Goal: Find specific page/section: Find specific page/section

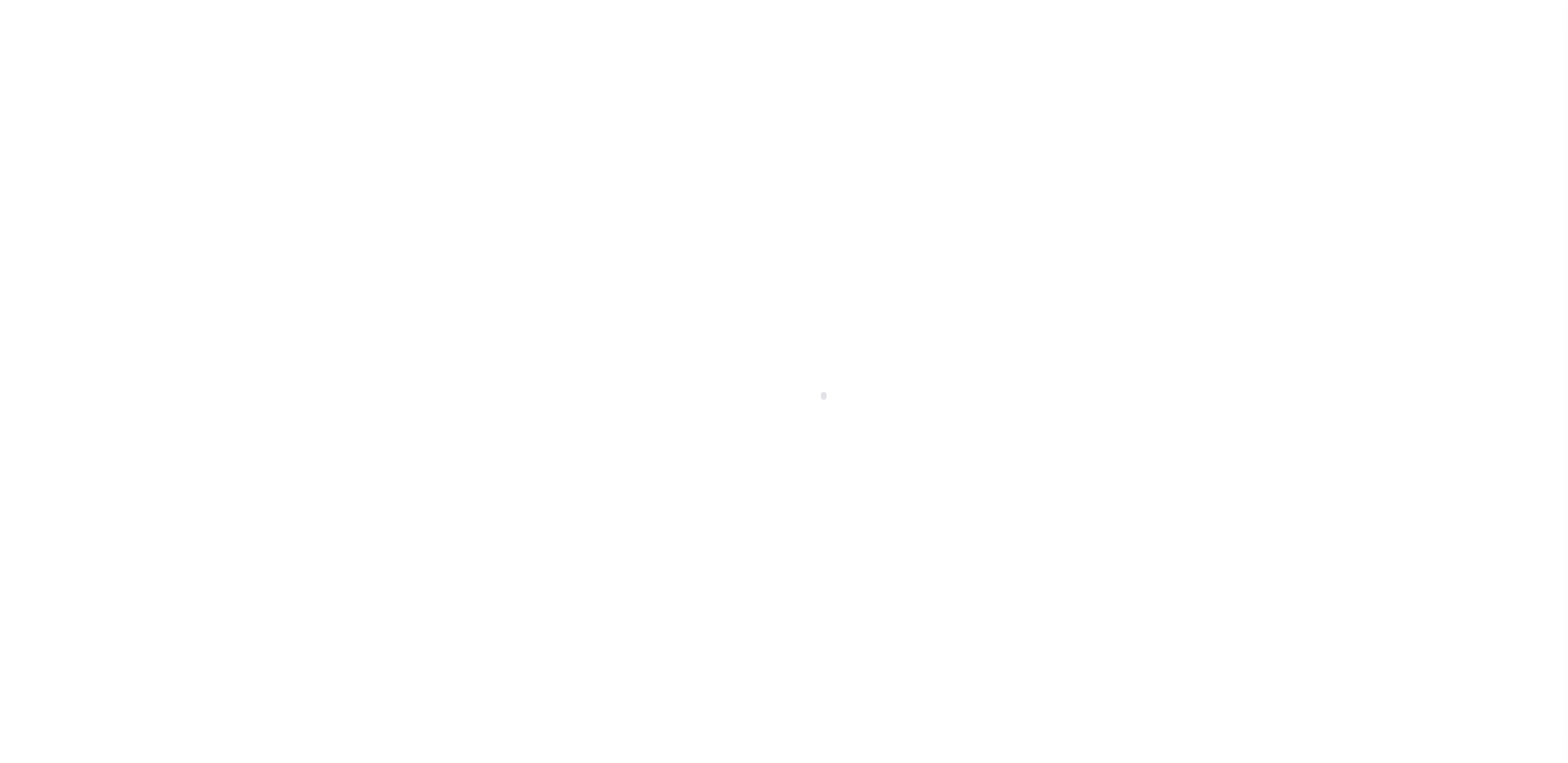
scroll to position [41, 0]
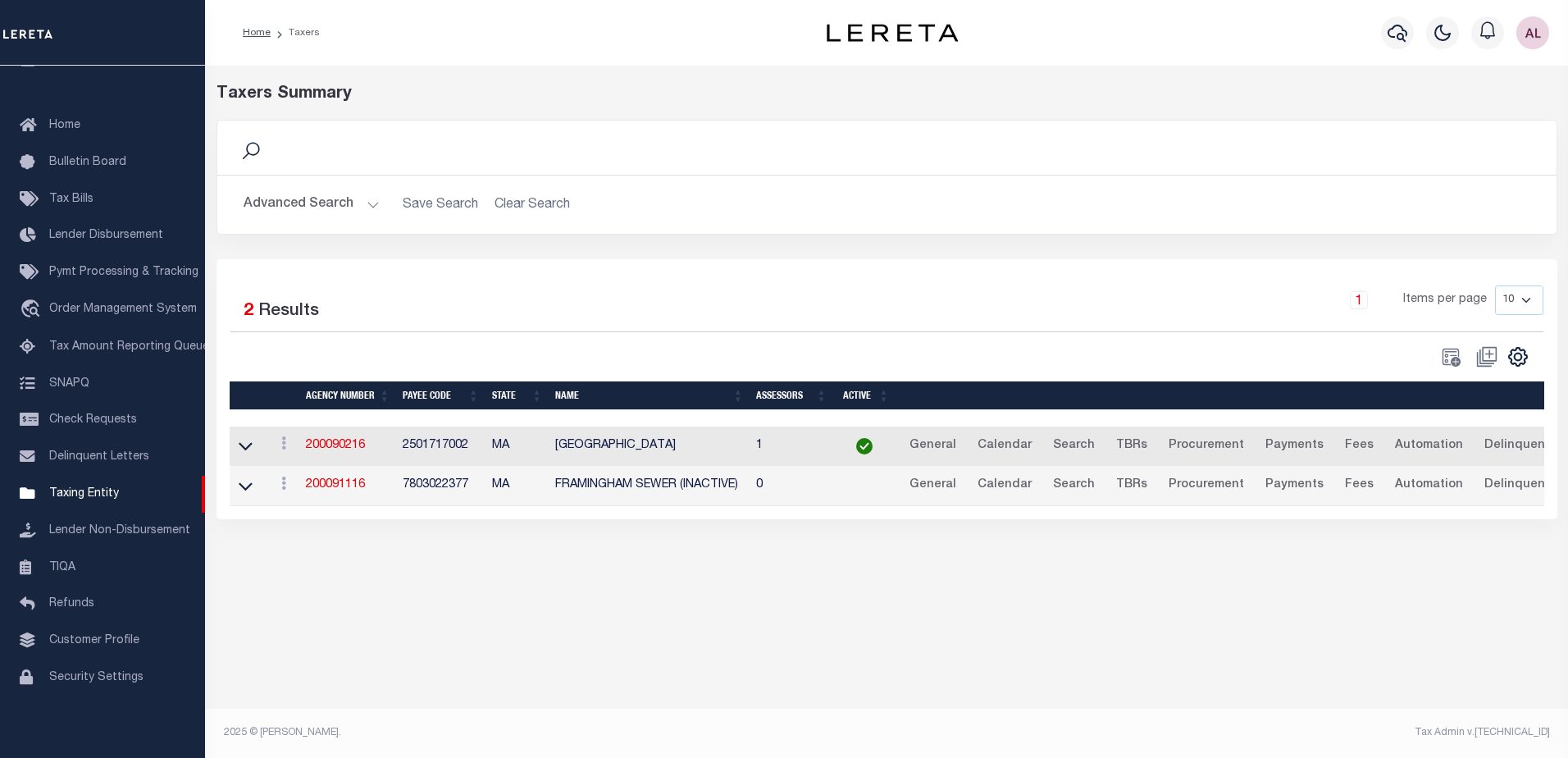
click at [374, 204] on button "Advanced Search" at bounding box center [312, 204] width 137 height 32
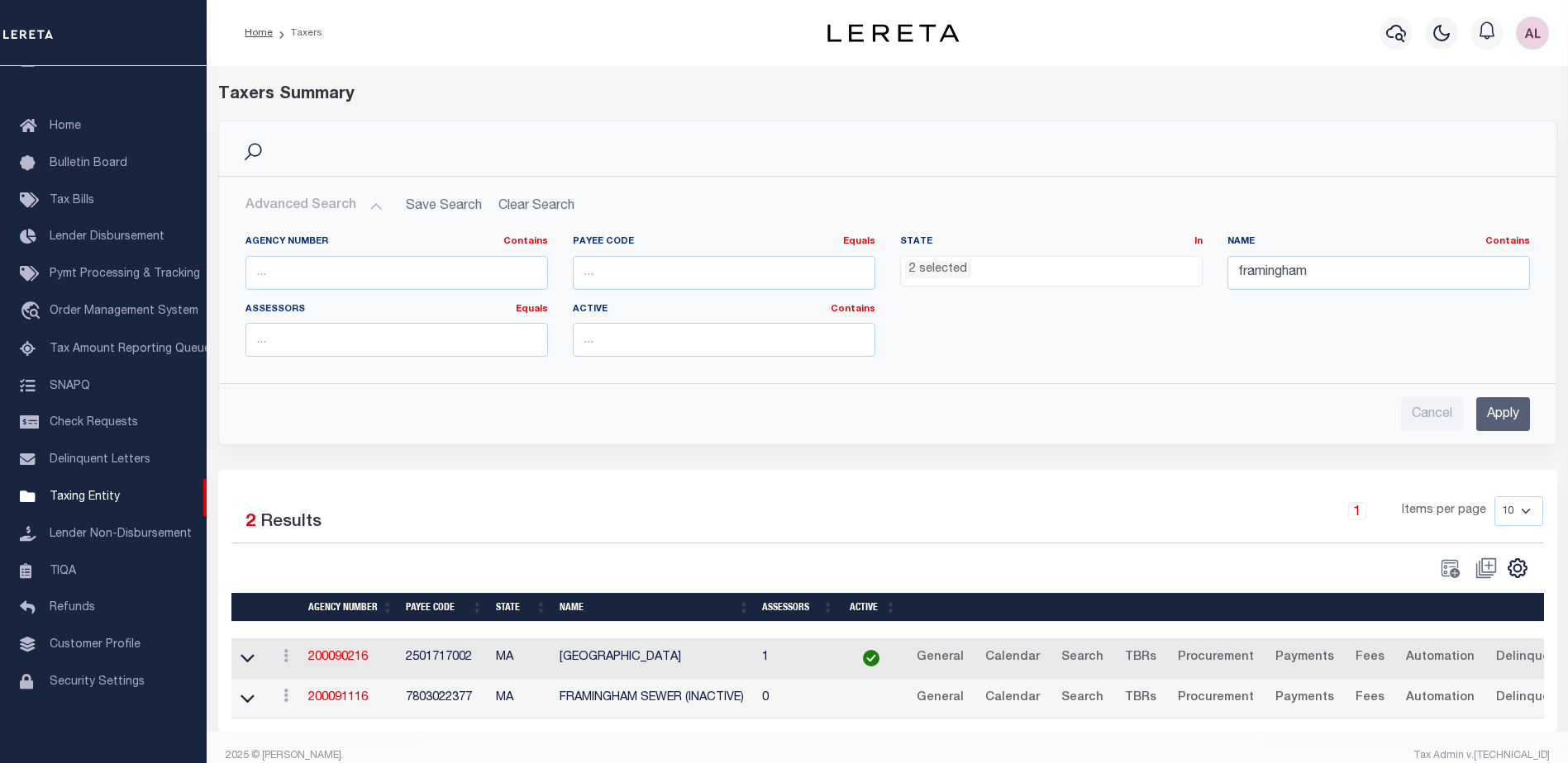
click at [938, 282] on span "2 selected" at bounding box center [1051, 271] width 303 height 31
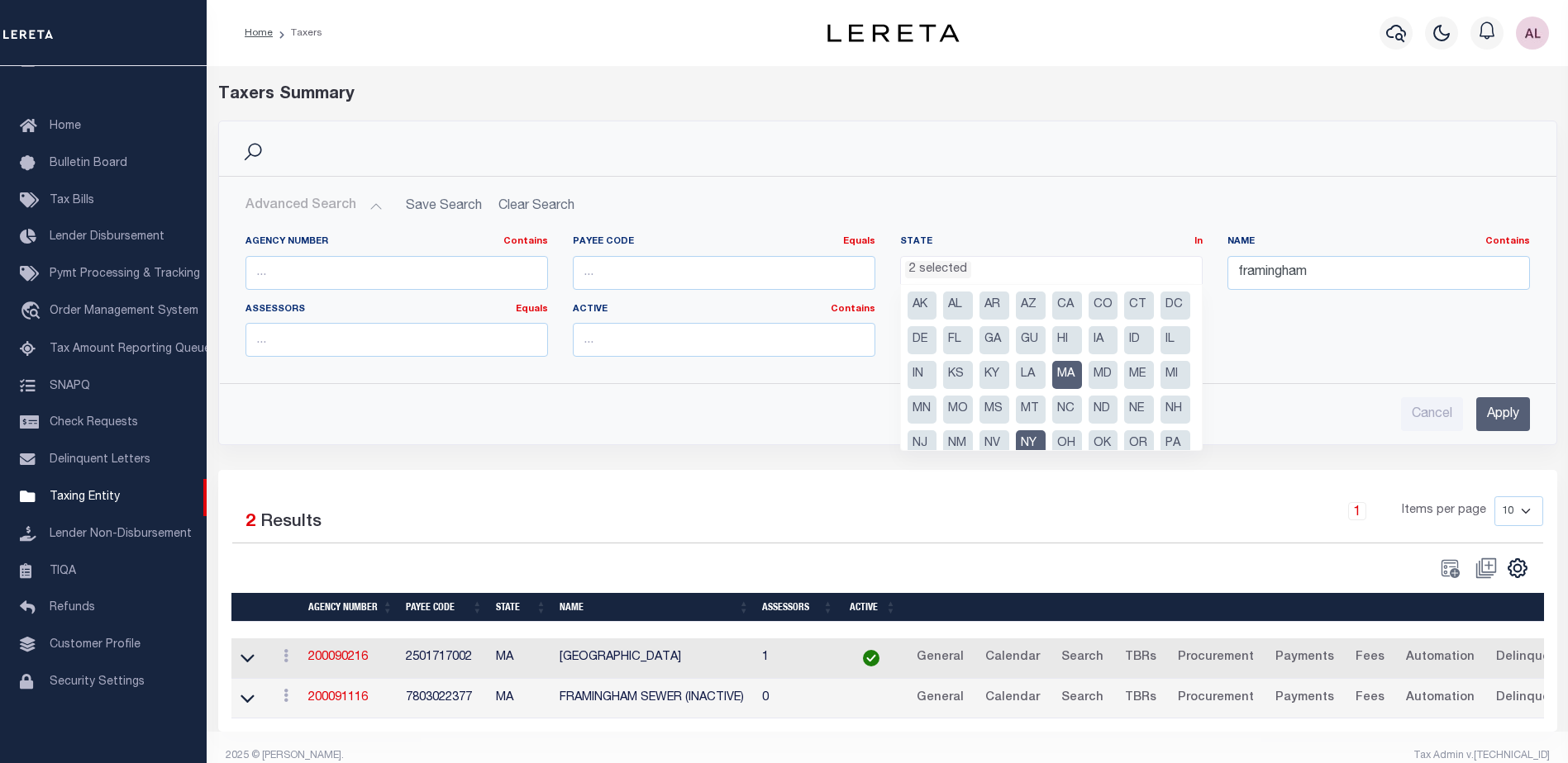
drag, startPoint x: 1142, startPoint y: 375, endPoint x: 1128, endPoint y: 361, distance: 19.8
click at [1082, 372] on li "MA" at bounding box center [1067, 375] width 29 height 28
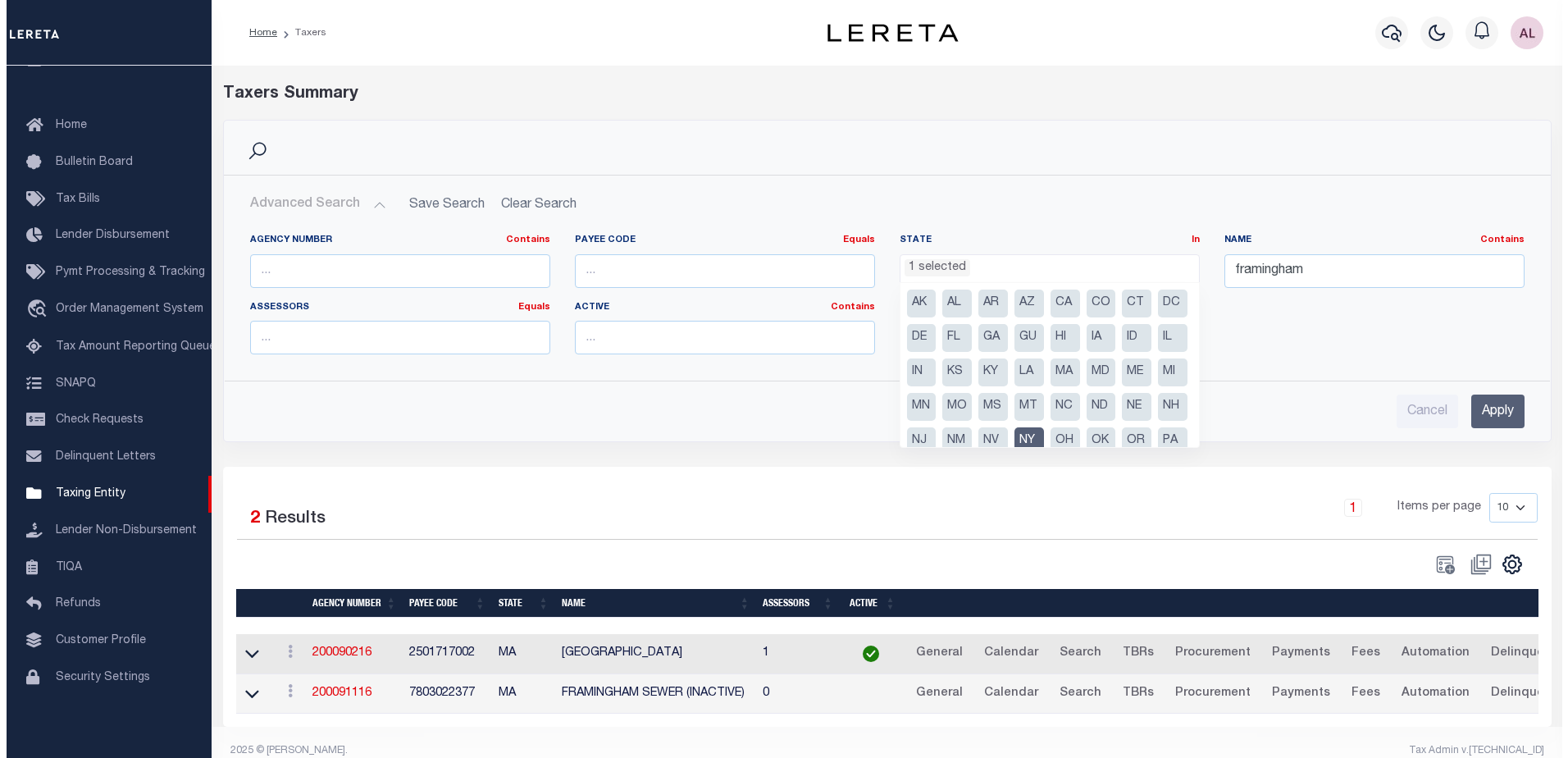
scroll to position [517, 0]
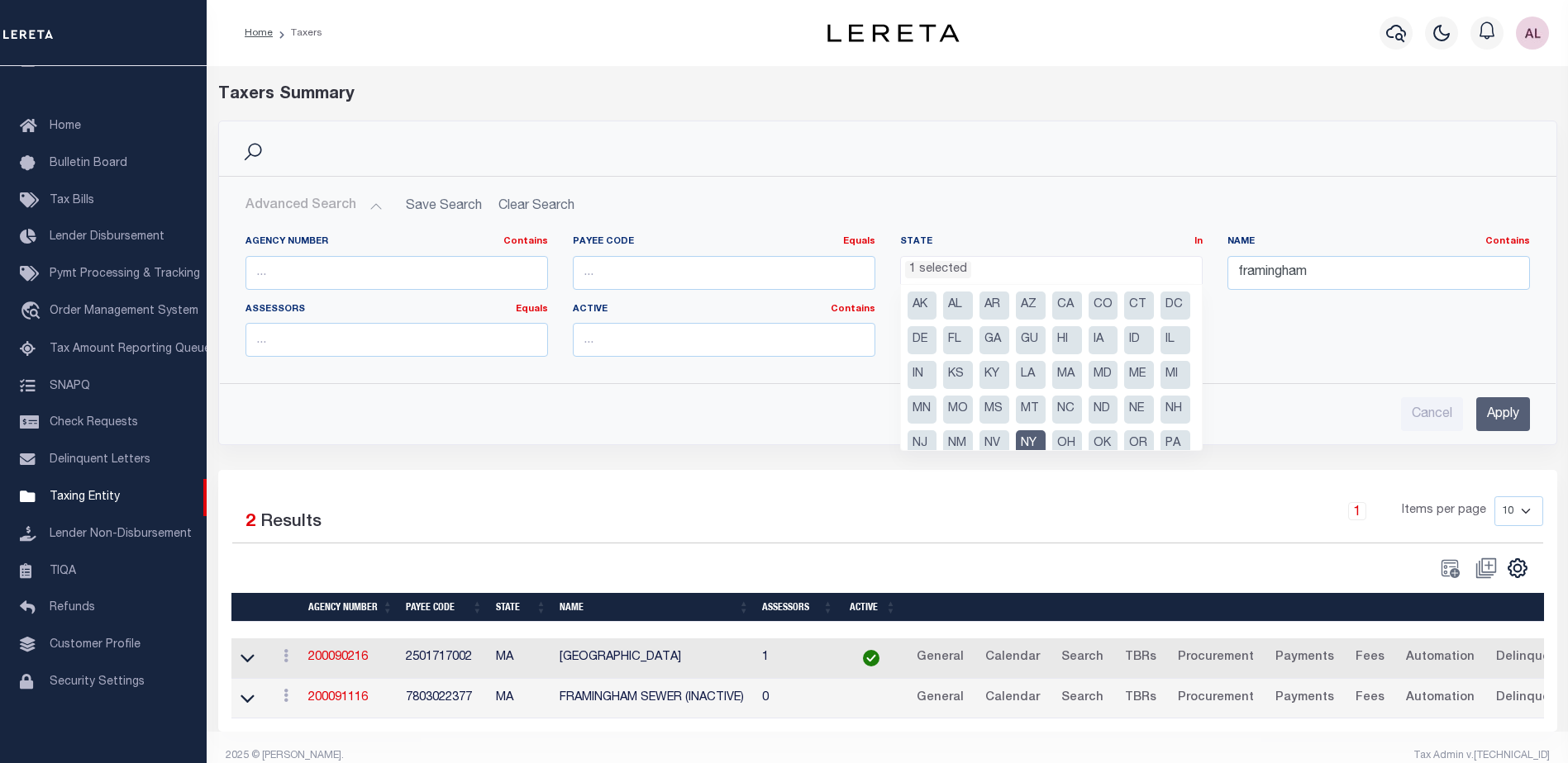
click at [1136, 303] on li "CT" at bounding box center [1139, 305] width 29 height 28
select select "CT"
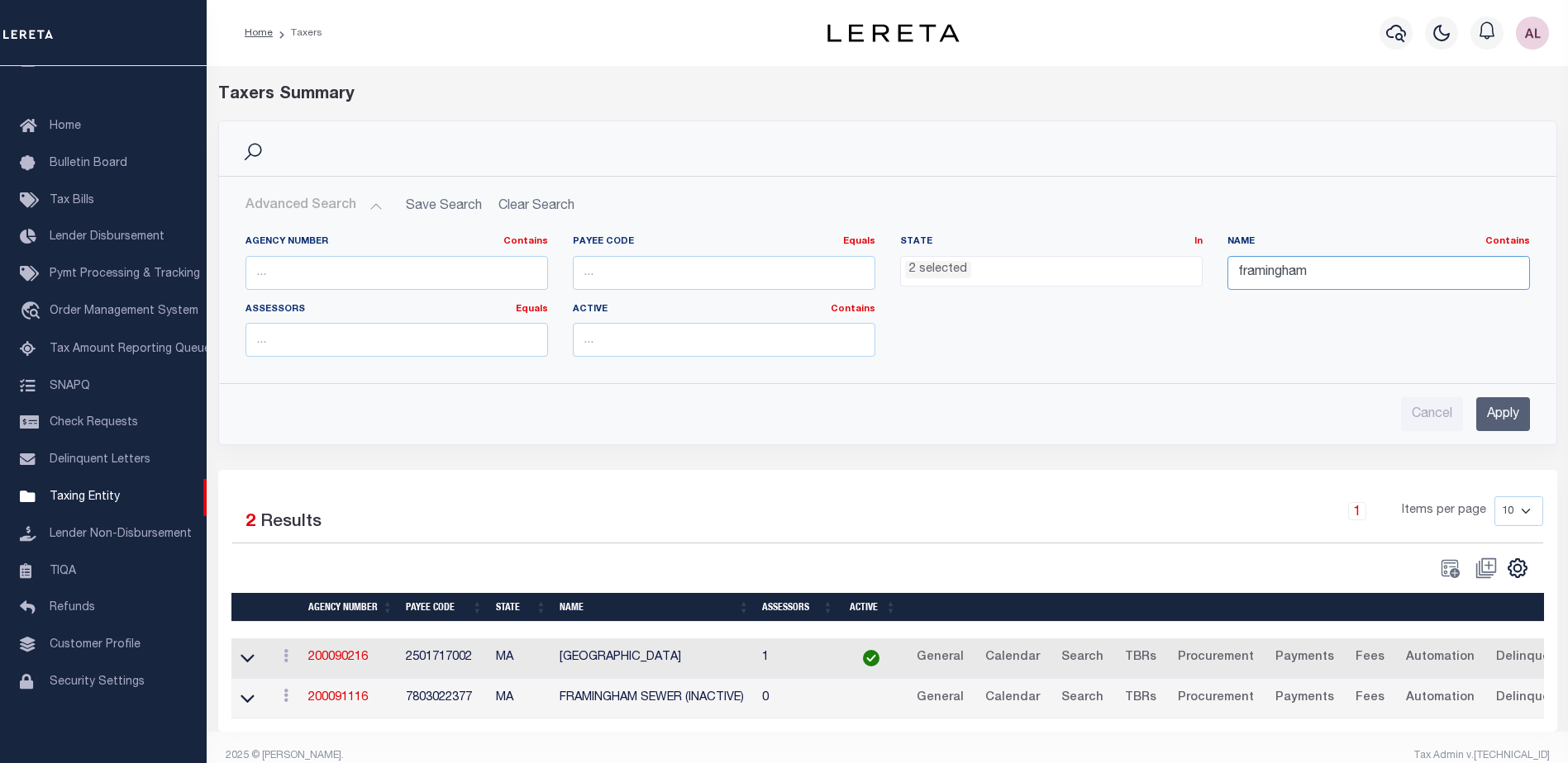
drag, startPoint x: 1349, startPoint y: 267, endPoint x: 1139, endPoint y: 271, distance: 210.0
click at [1139, 271] on div "Agency Number Contains Contains Is Payee Code Equals Equals Is Not Equal To Is …" at bounding box center [887, 303] width 1309 height 135
type input "new haven"
click at [1500, 420] on input "Apply" at bounding box center [1503, 414] width 54 height 34
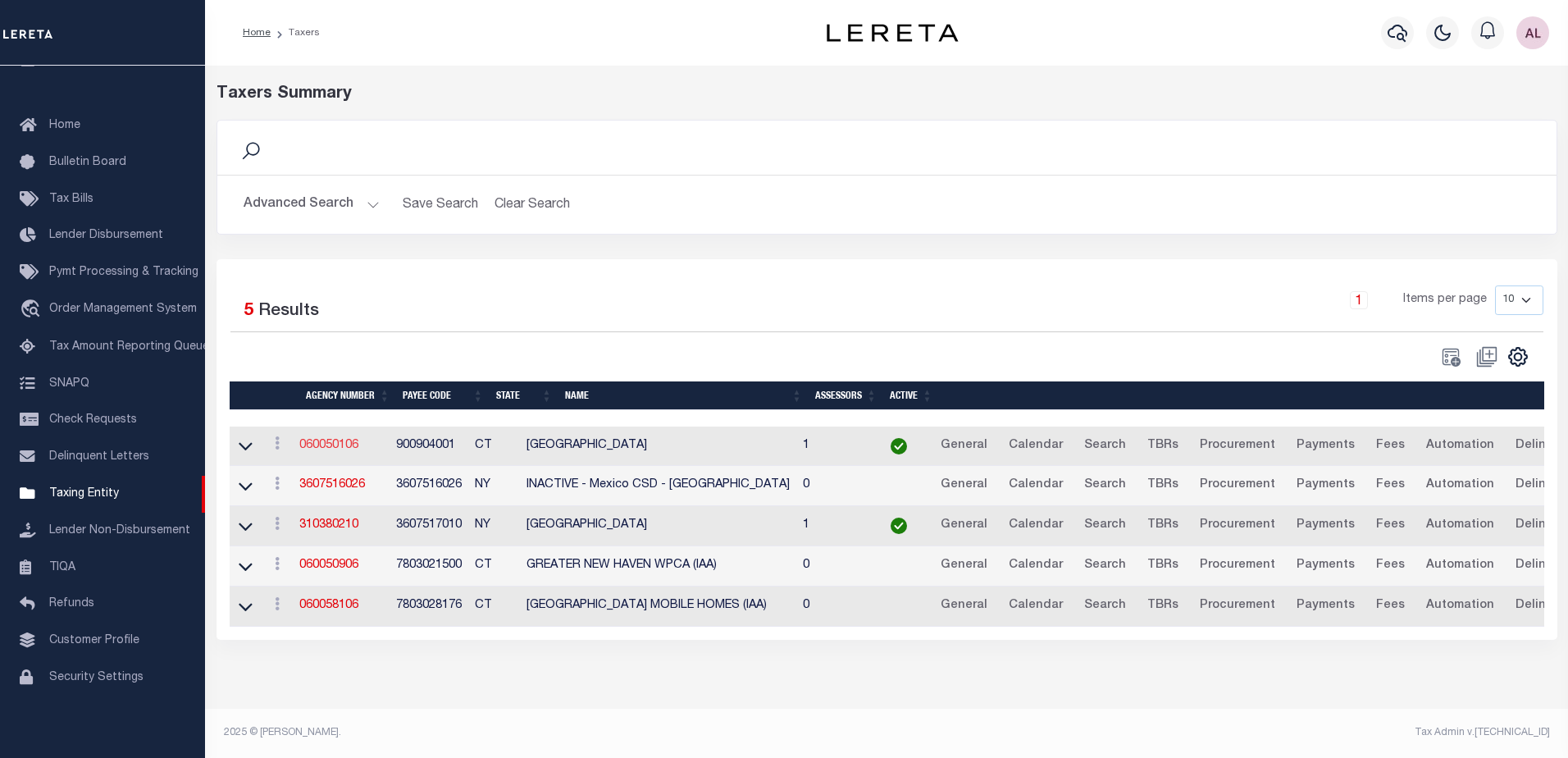
click at [328, 445] on link "060050106" at bounding box center [329, 446] width 59 height 12
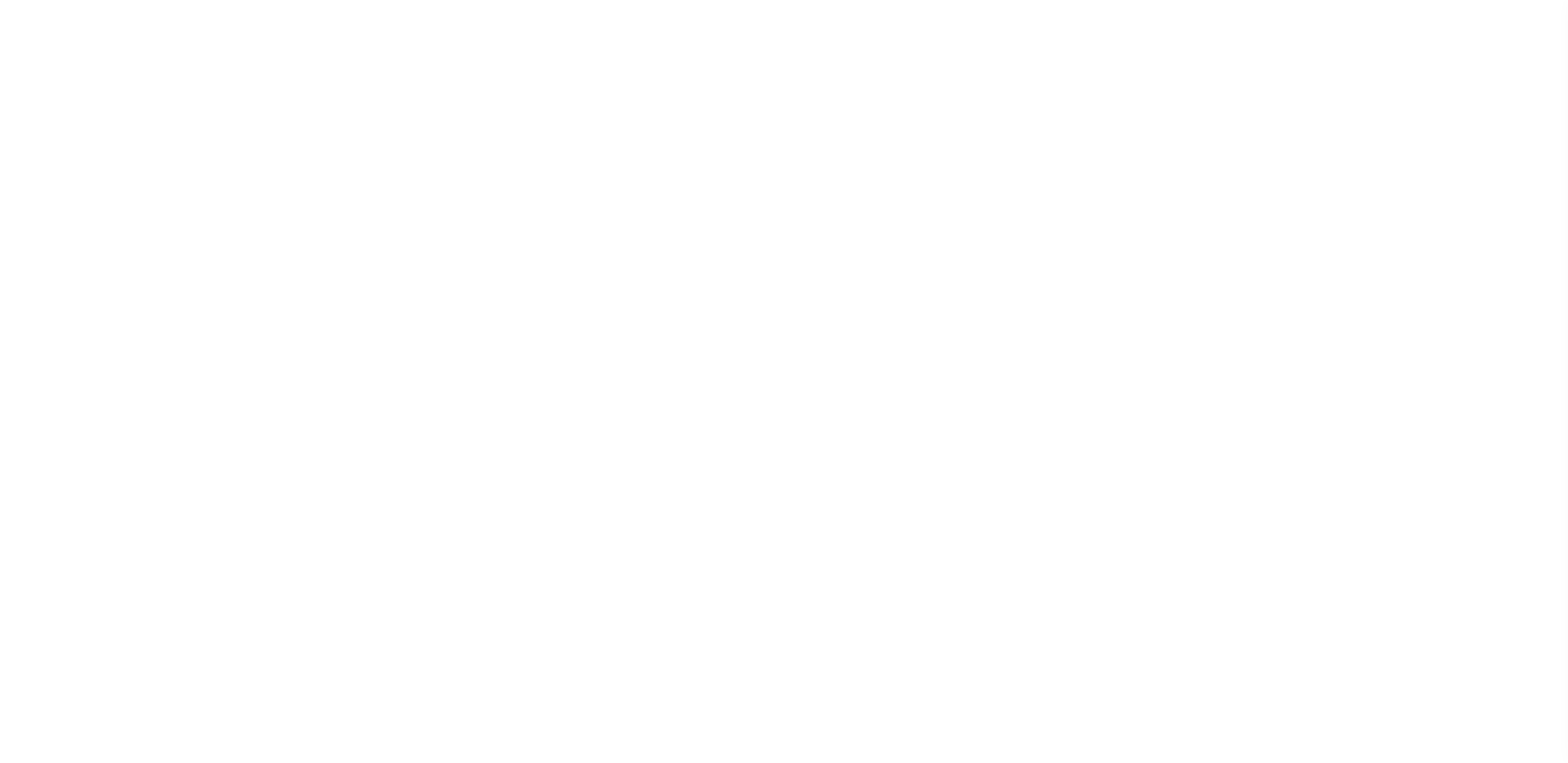
select select
checkbox input "false"
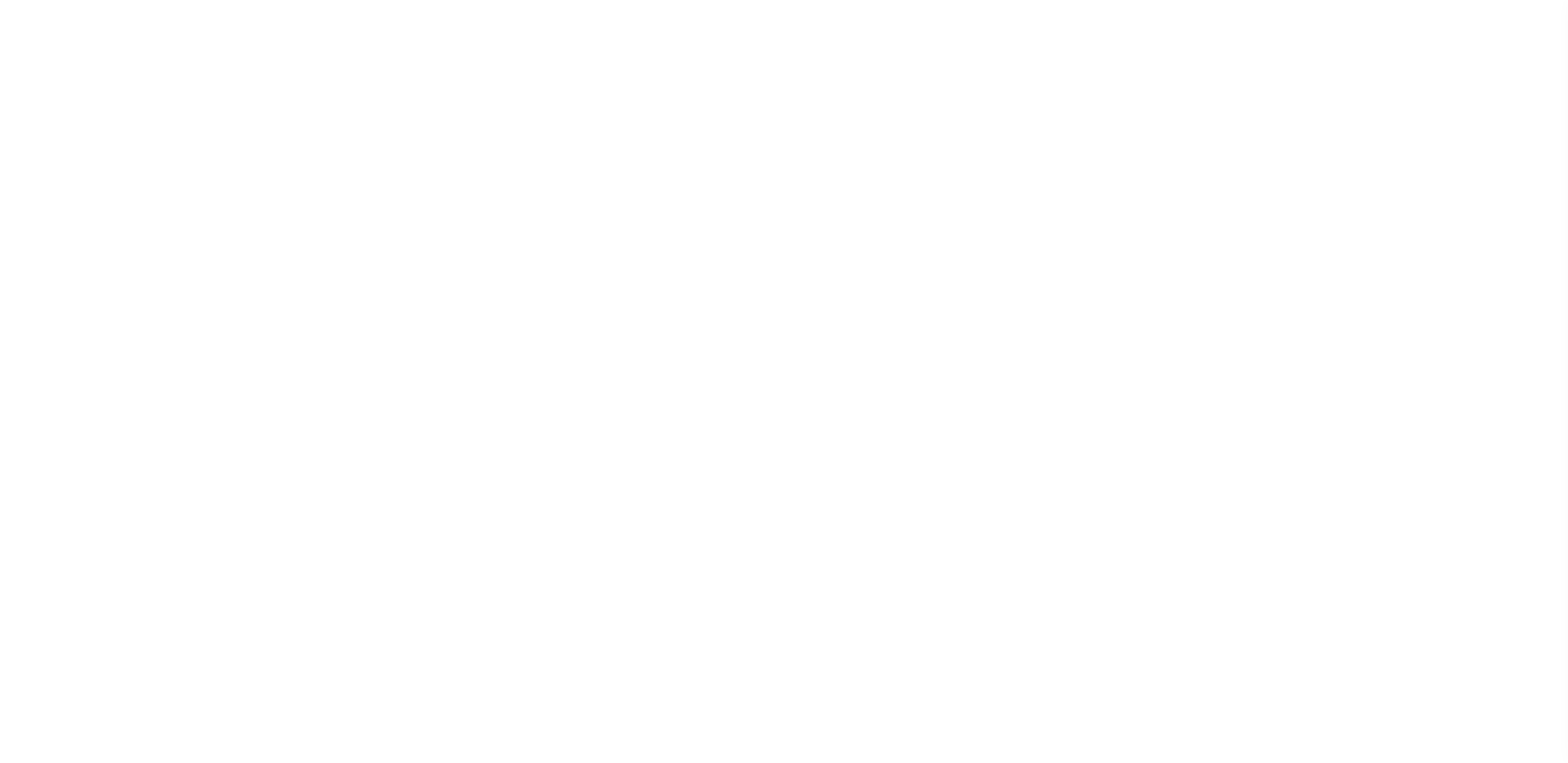
checkbox input "false"
type input "900904001"
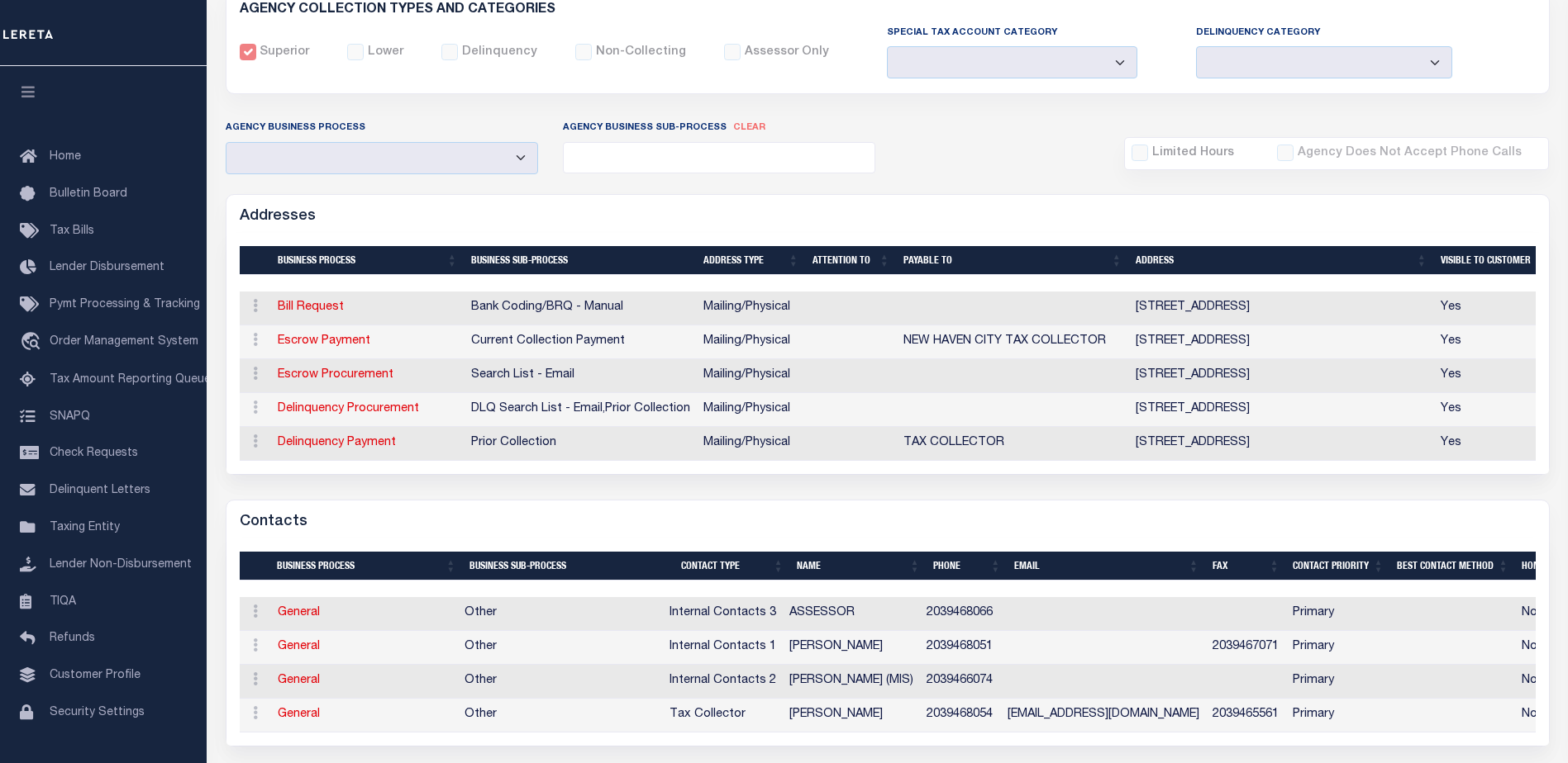
scroll to position [330, 0]
